Goal: Information Seeking & Learning: Learn about a topic

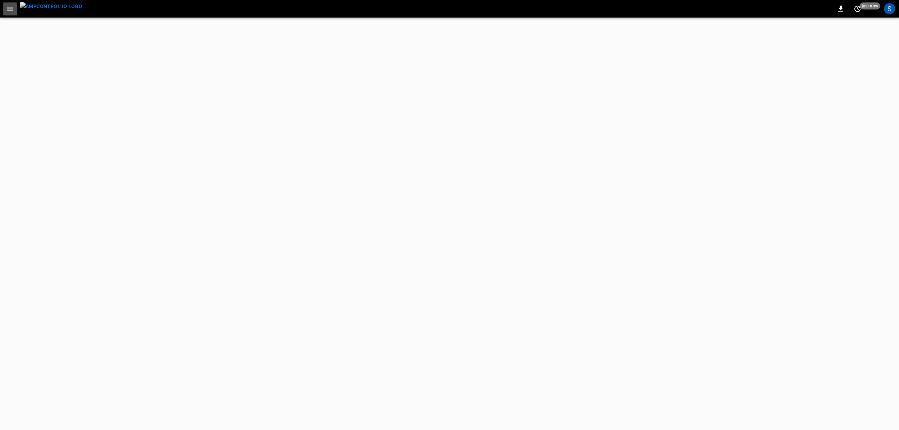
click at [9, 11] on icon "button" at bounding box center [10, 9] width 7 height 5
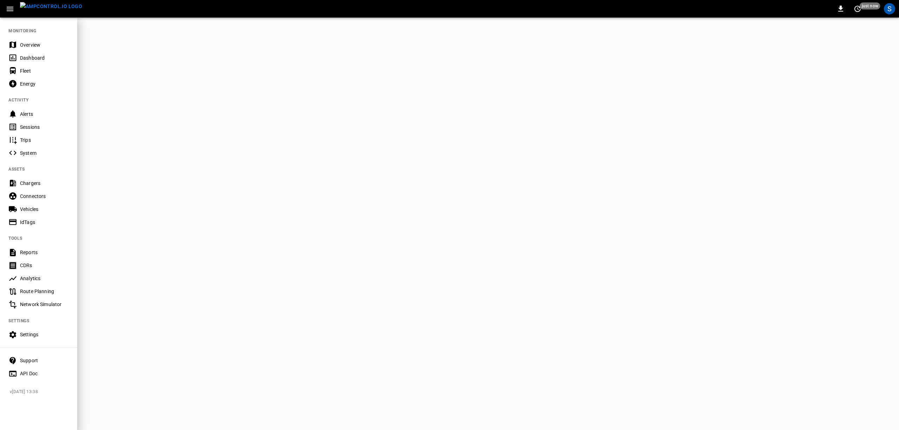
click at [45, 360] on div "Support" at bounding box center [44, 360] width 49 height 7
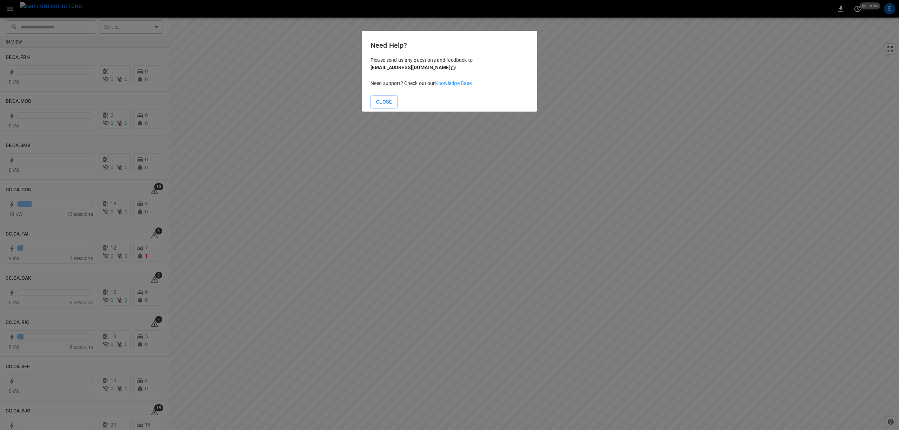
click at [471, 86] on link "Knowledge Base" at bounding box center [453, 83] width 37 height 6
click at [393, 105] on button "Close" at bounding box center [384, 102] width 27 height 13
